Goal: Find specific page/section: Find specific page/section

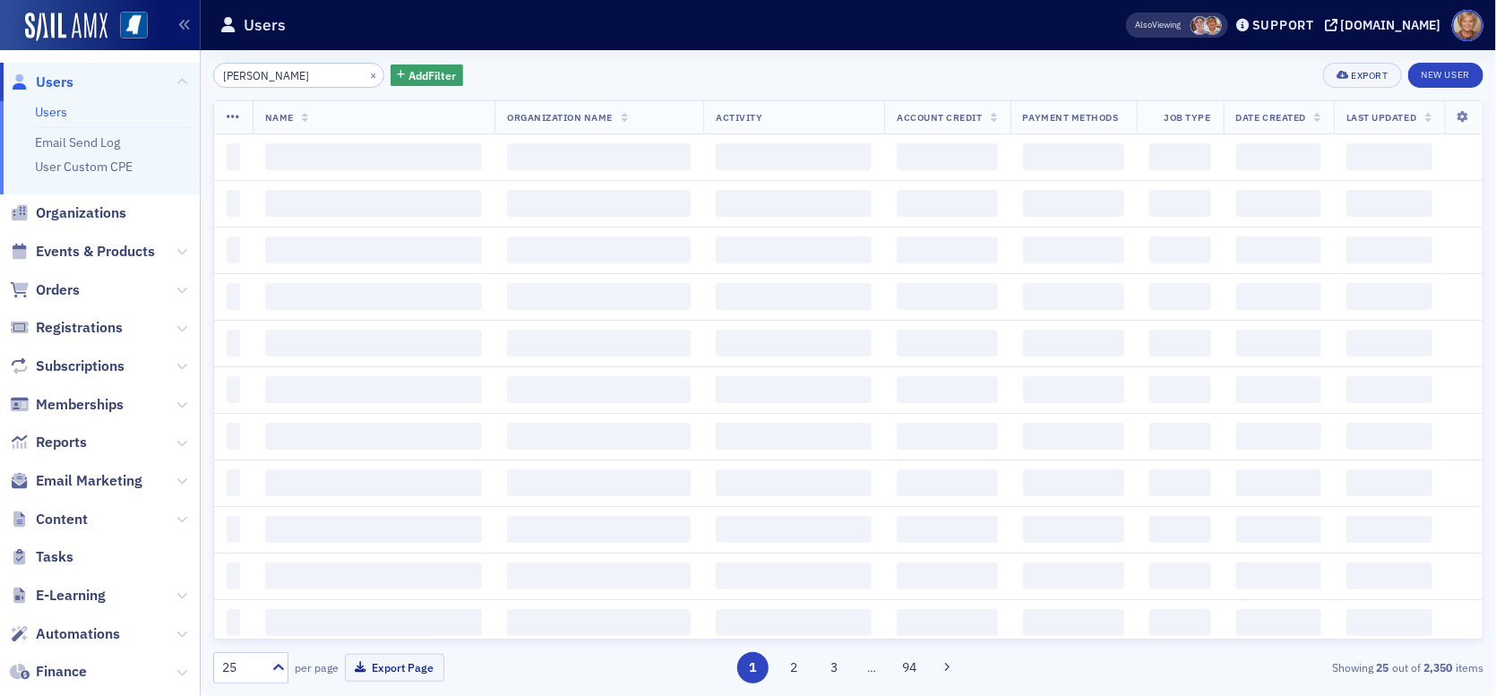
type input "[PERSON_NAME]"
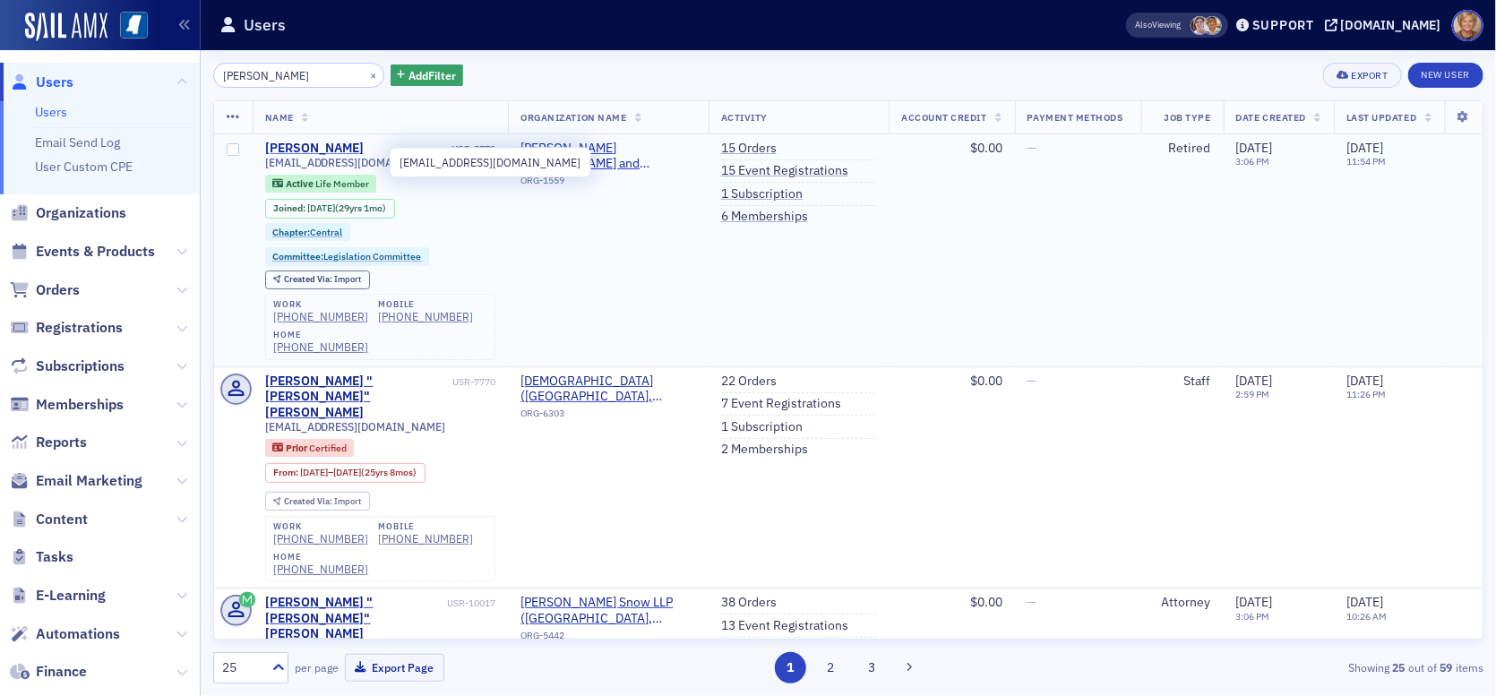
click at [324, 149] on div "[PERSON_NAME]" at bounding box center [314, 149] width 99 height 16
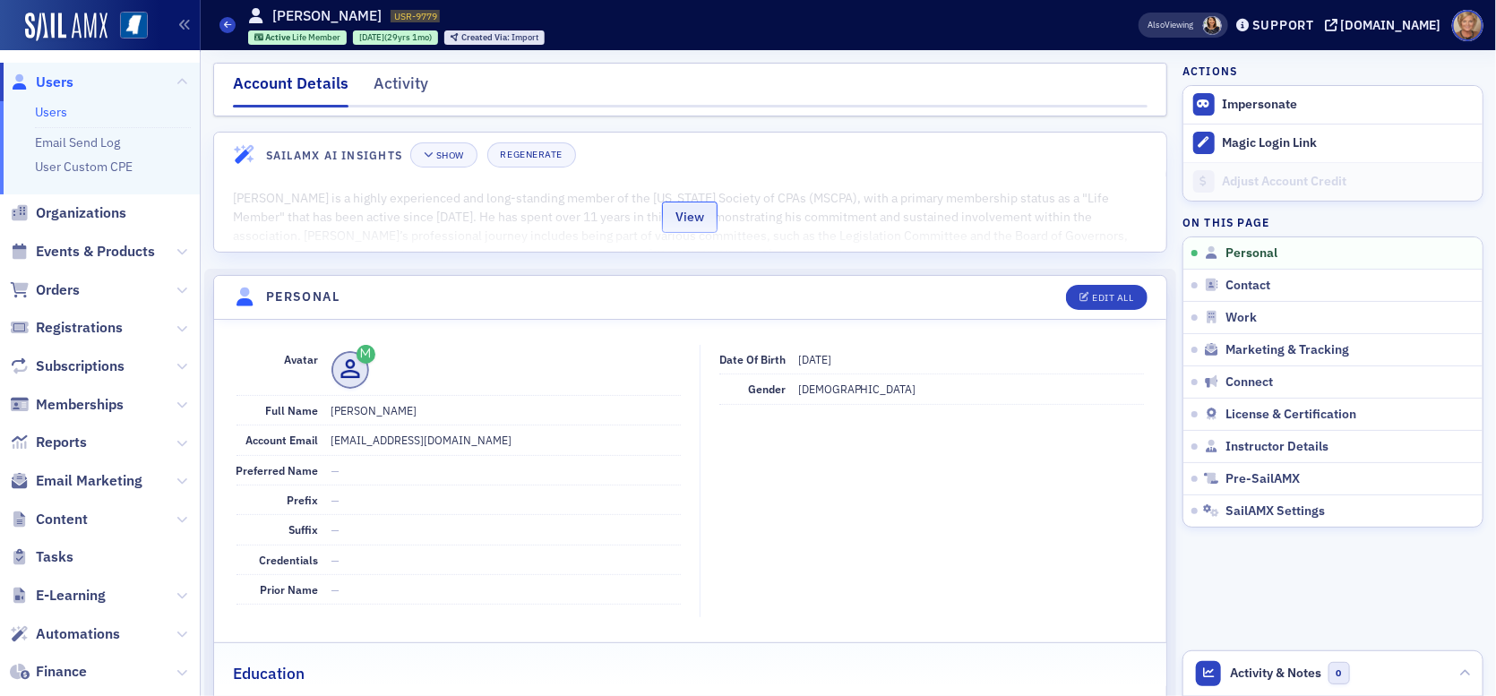
click at [672, 211] on button "View" at bounding box center [690, 217] width 56 height 31
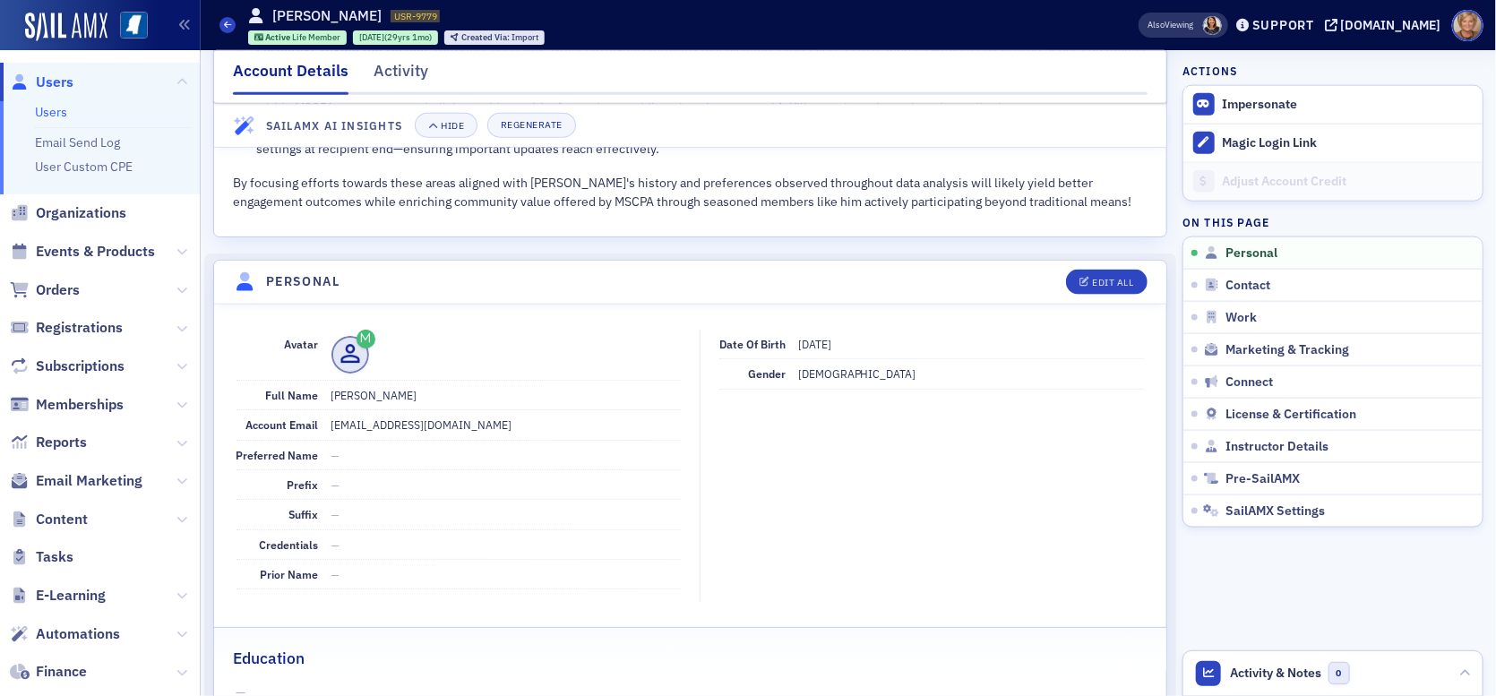
scroll to position [1344, 0]
